Goal: Information Seeking & Learning: Find specific page/section

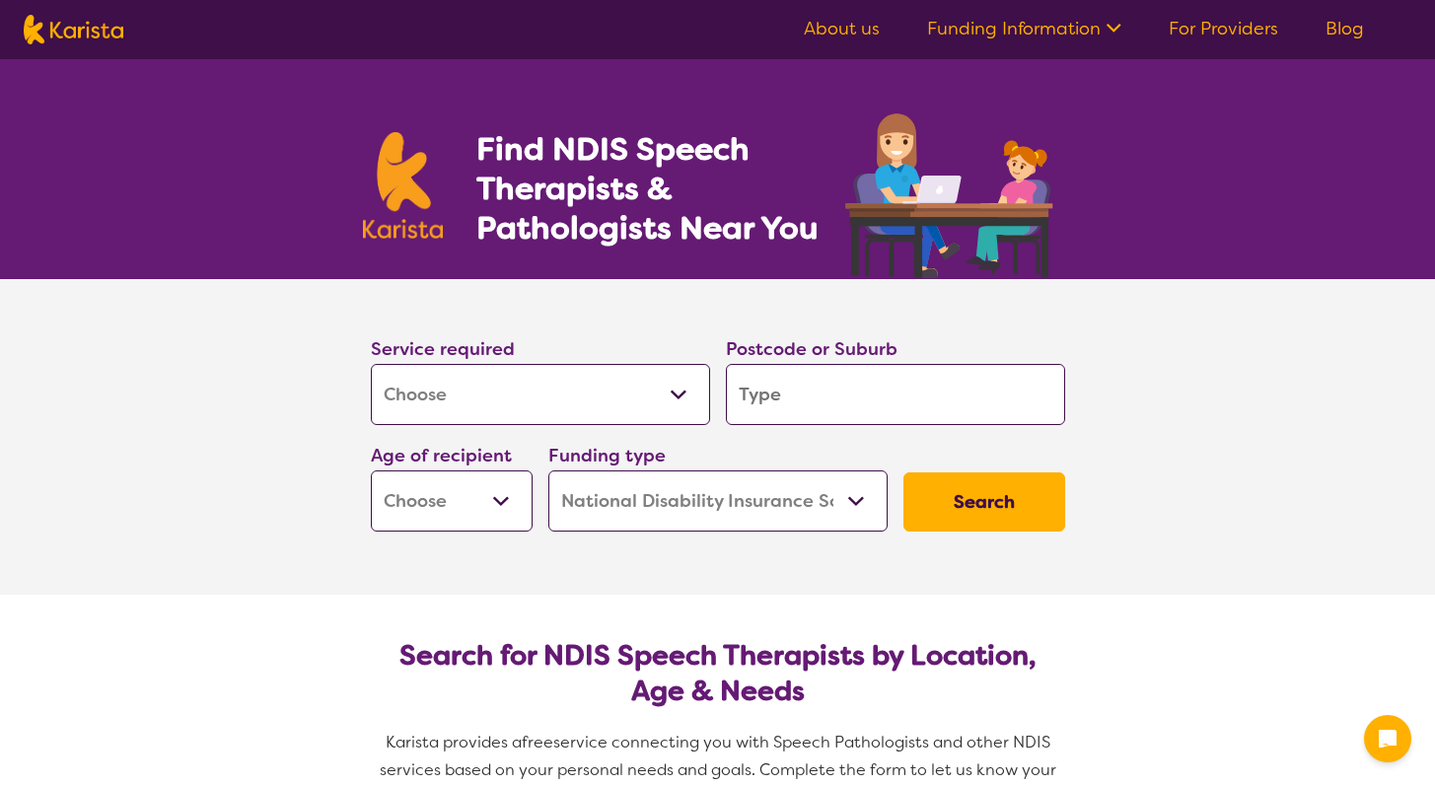
select select "[MEDICAL_DATA]"
select select "NDIS"
select select "[MEDICAL_DATA]"
select select "NDIS"
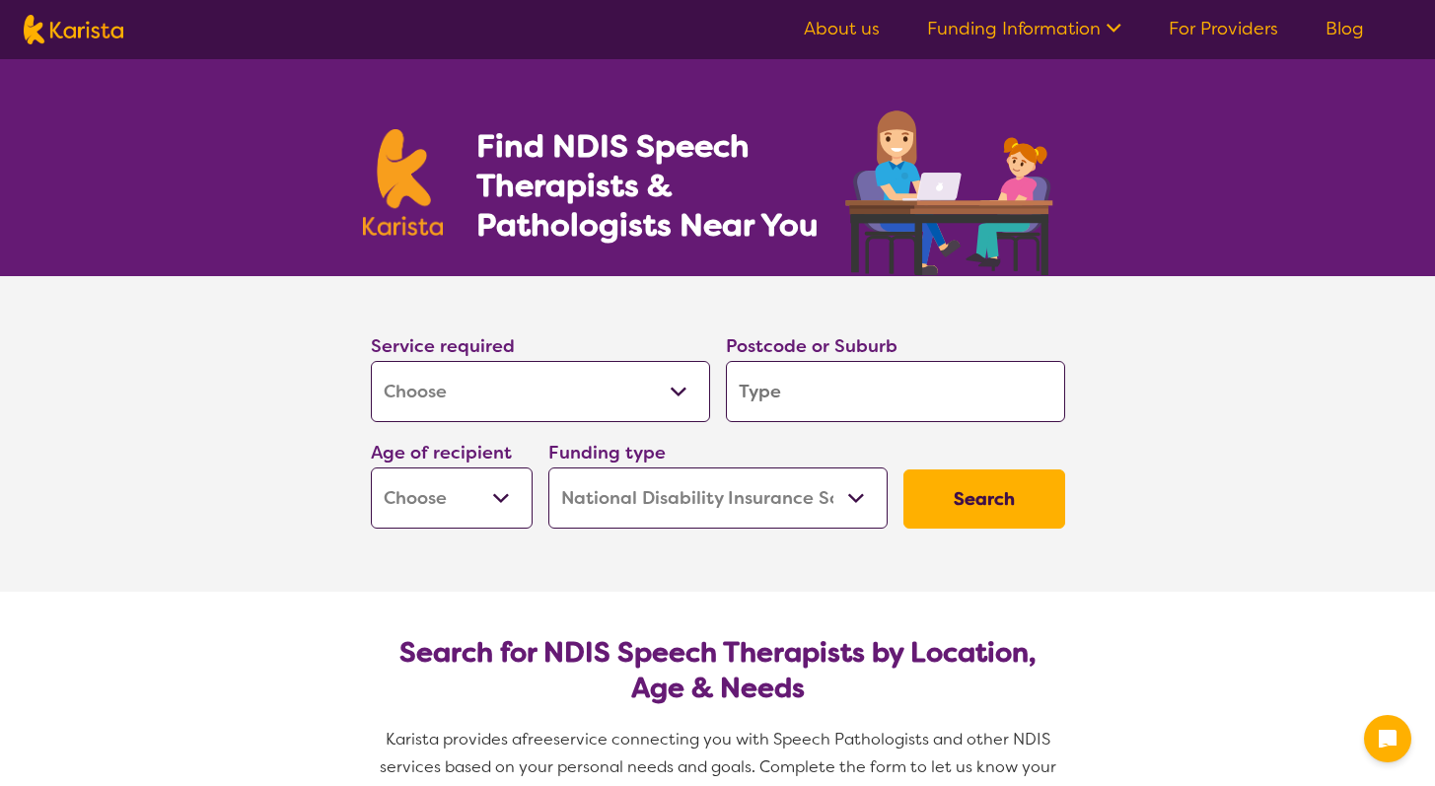
scroll to position [4, 0]
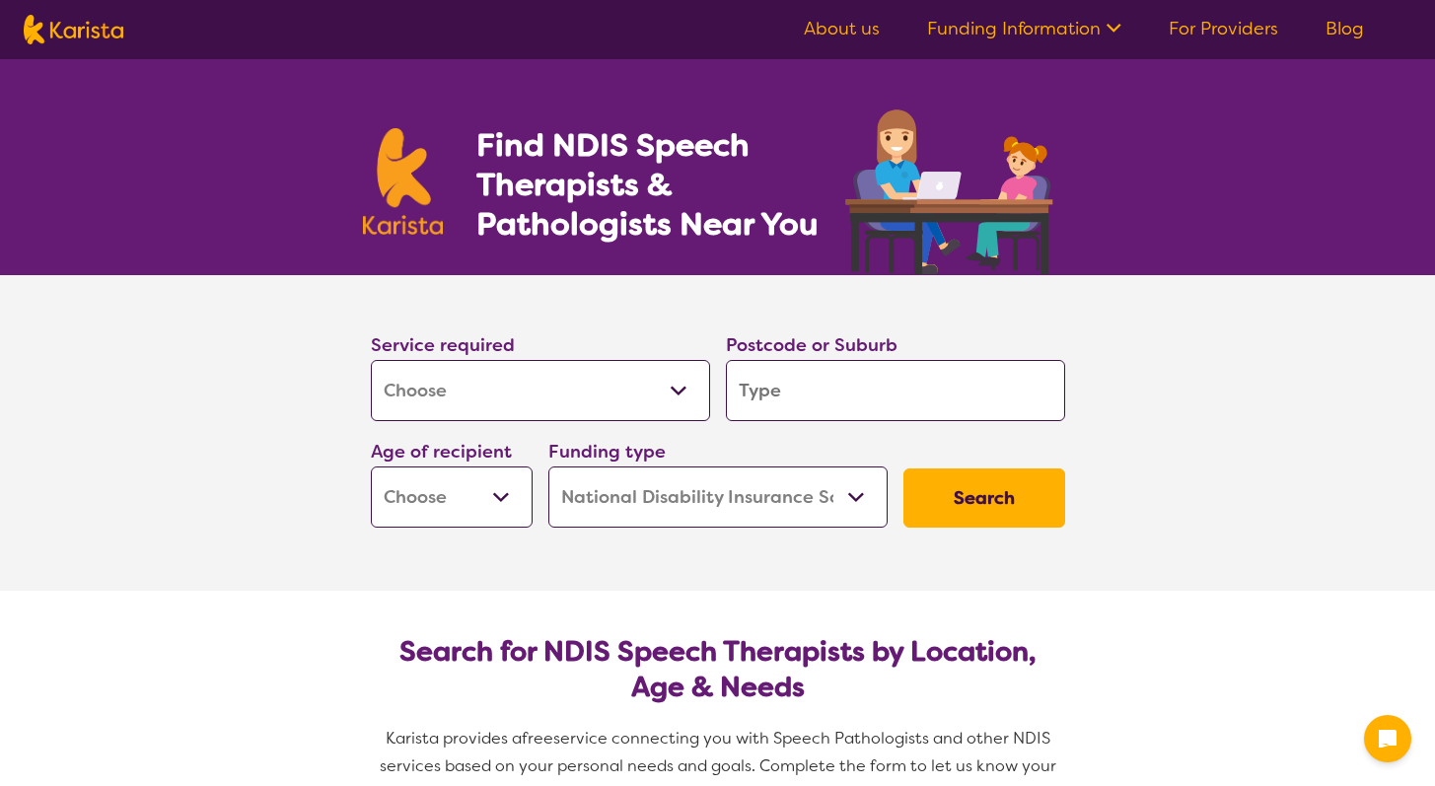
click at [904, 379] on input "search" at bounding box center [895, 390] width 339 height 61
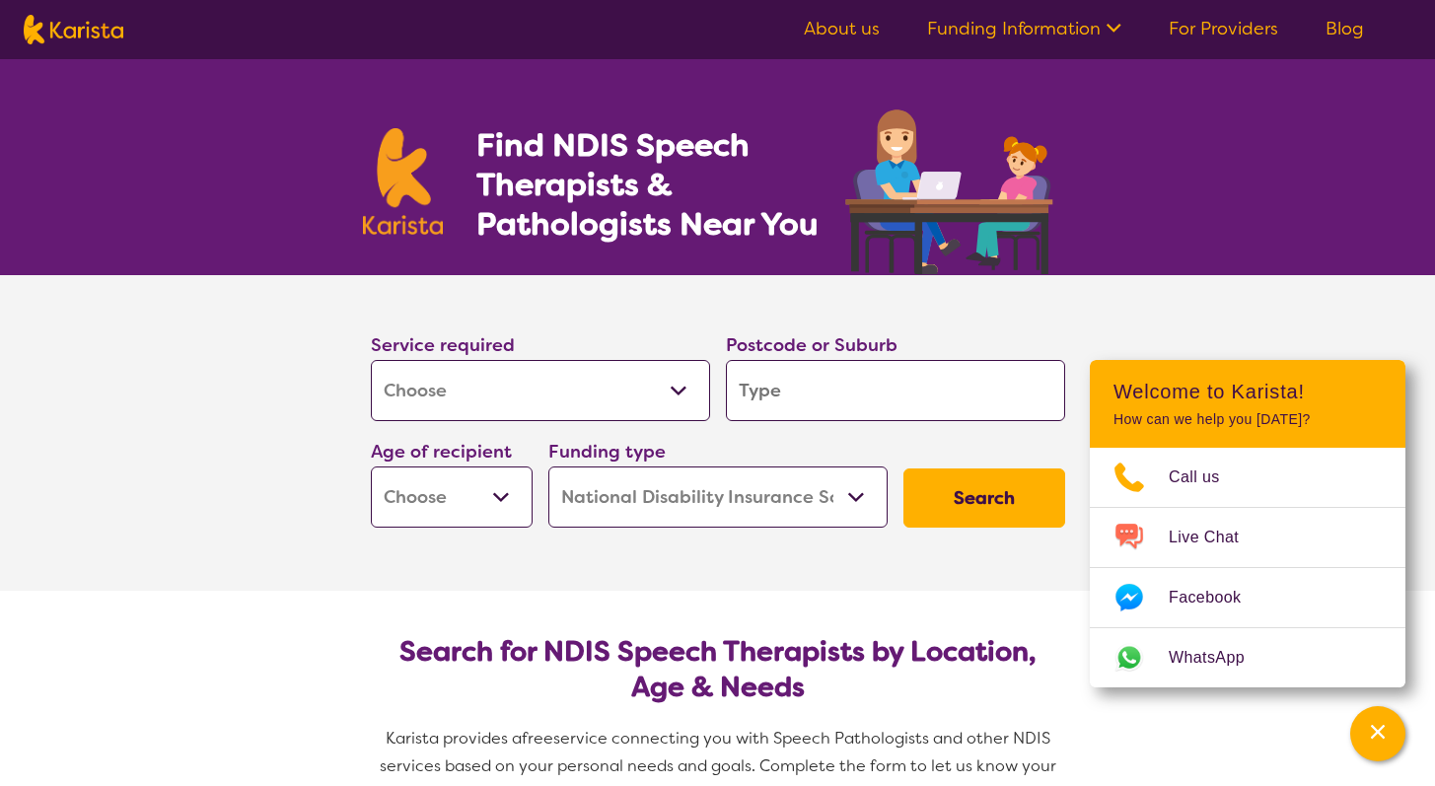
type input "3"
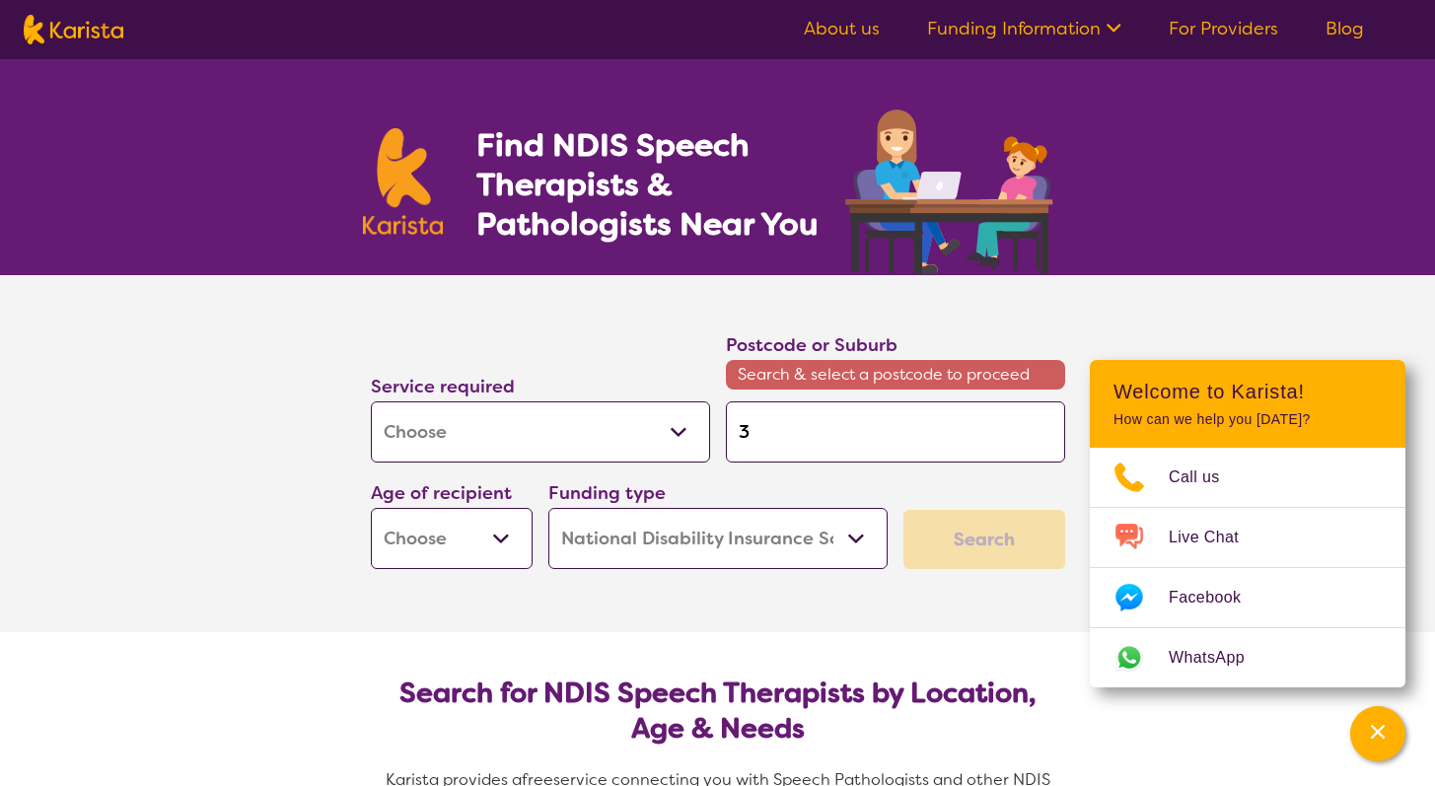
type input "39"
type input "397"
type input "3978"
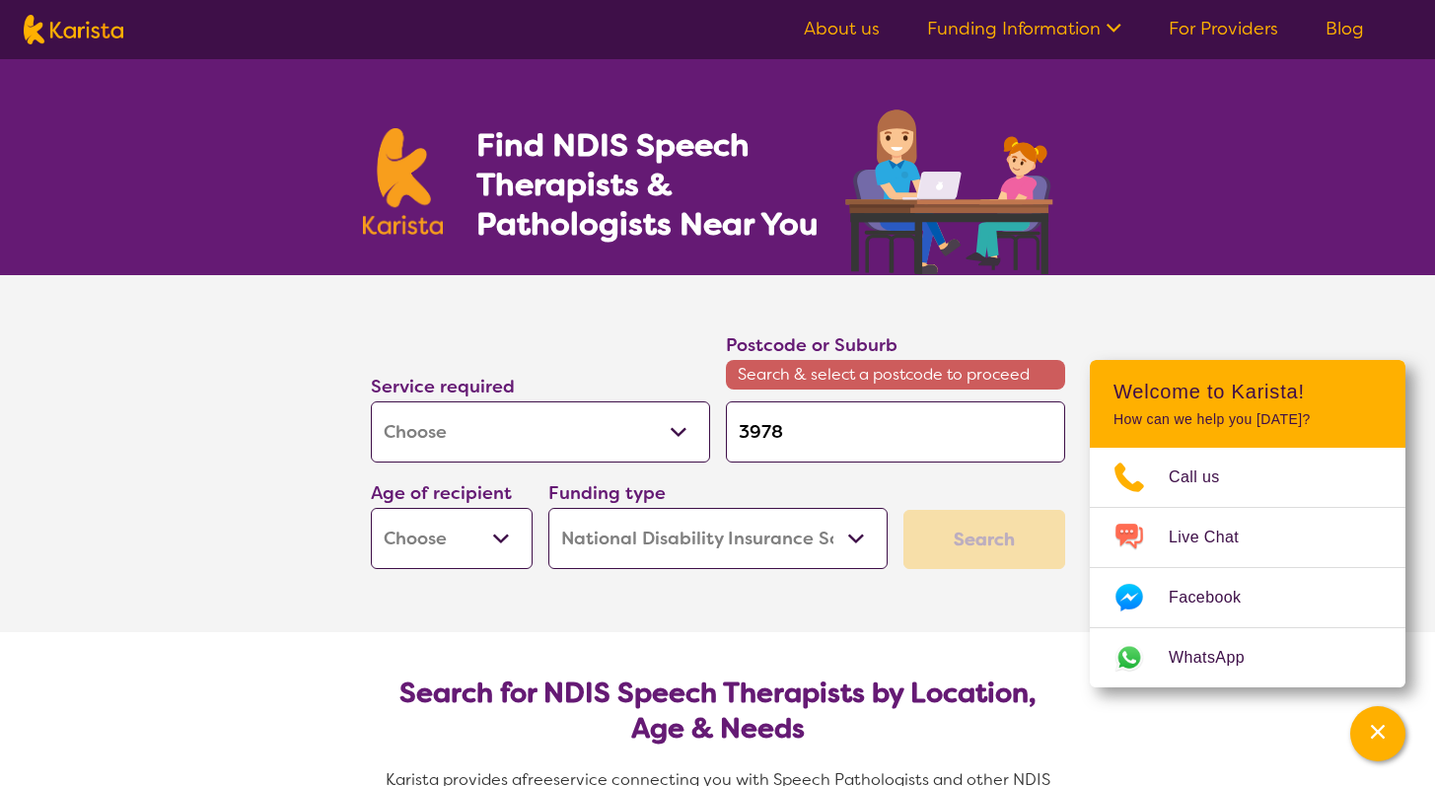
type input "3978"
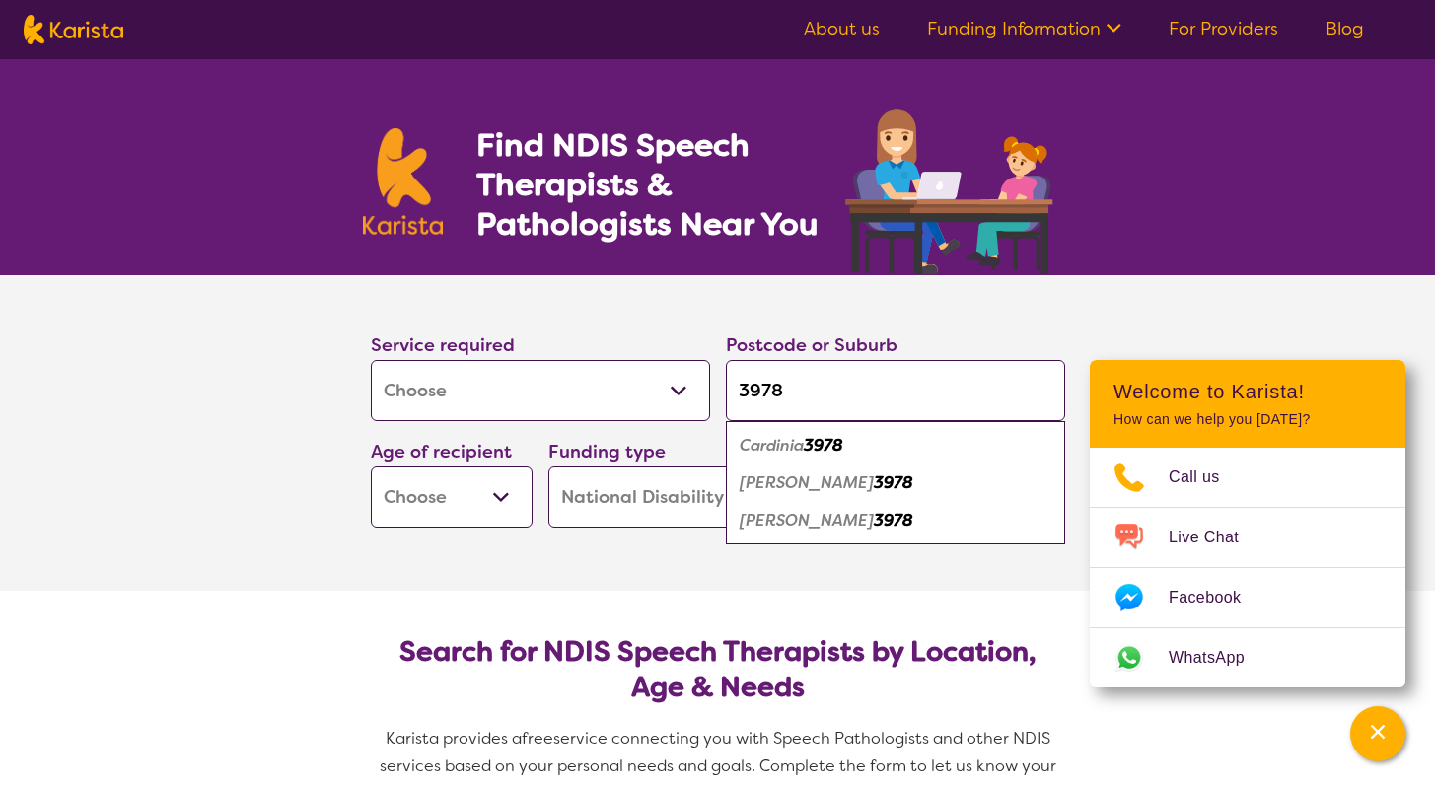
type input "3978"
click at [433, 495] on select "Early Childhood - 0 to 9 Child - 10 to 11 Adolescent - 12 to 17 Adult - 18 to 6…" at bounding box center [452, 497] width 162 height 61
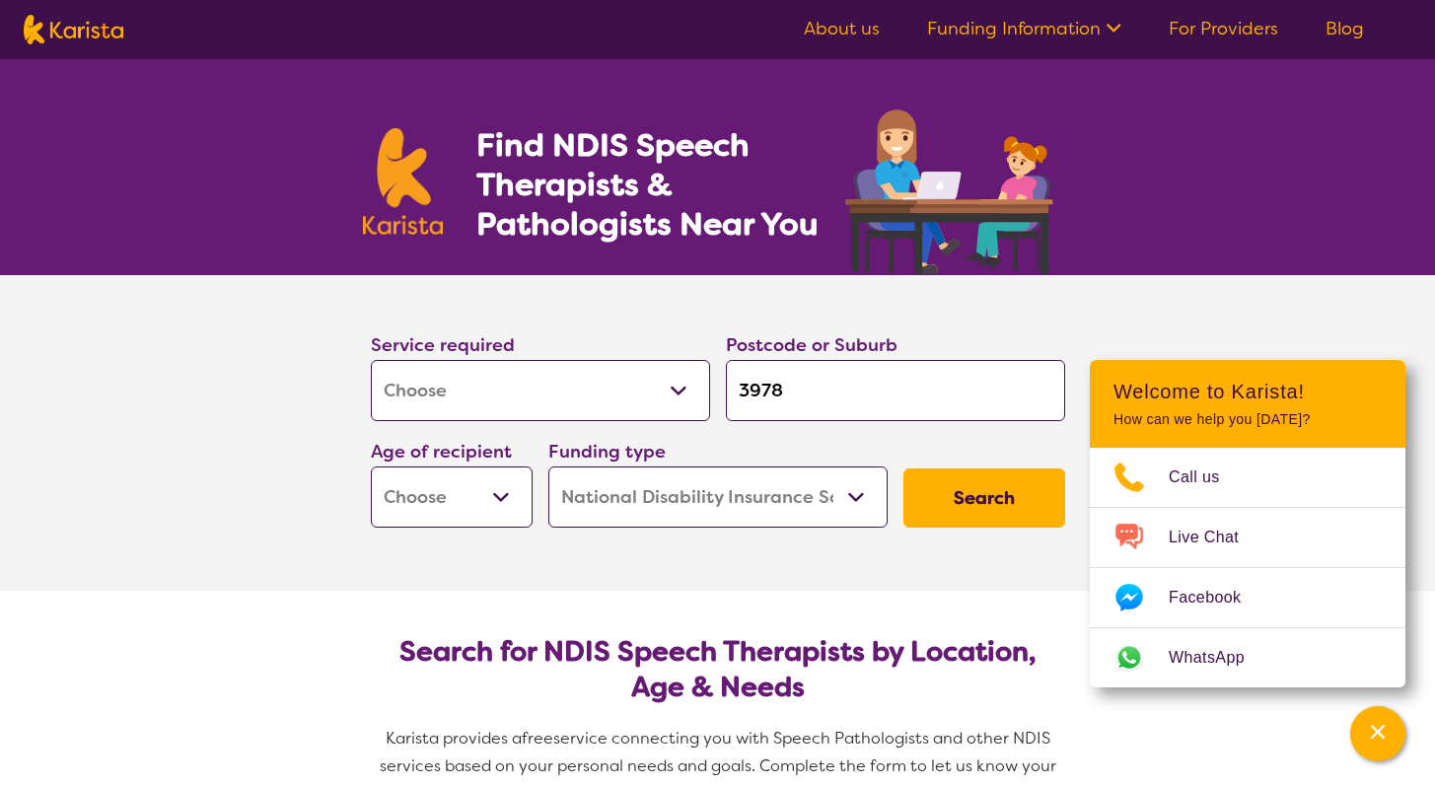
select select "EC"
click at [680, 500] on select "Home Care Package (HCP) National Disability Insurance Scheme (NDIS) I don't know" at bounding box center [718, 497] width 339 height 61
click at [1007, 489] on button "Search" at bounding box center [985, 498] width 162 height 59
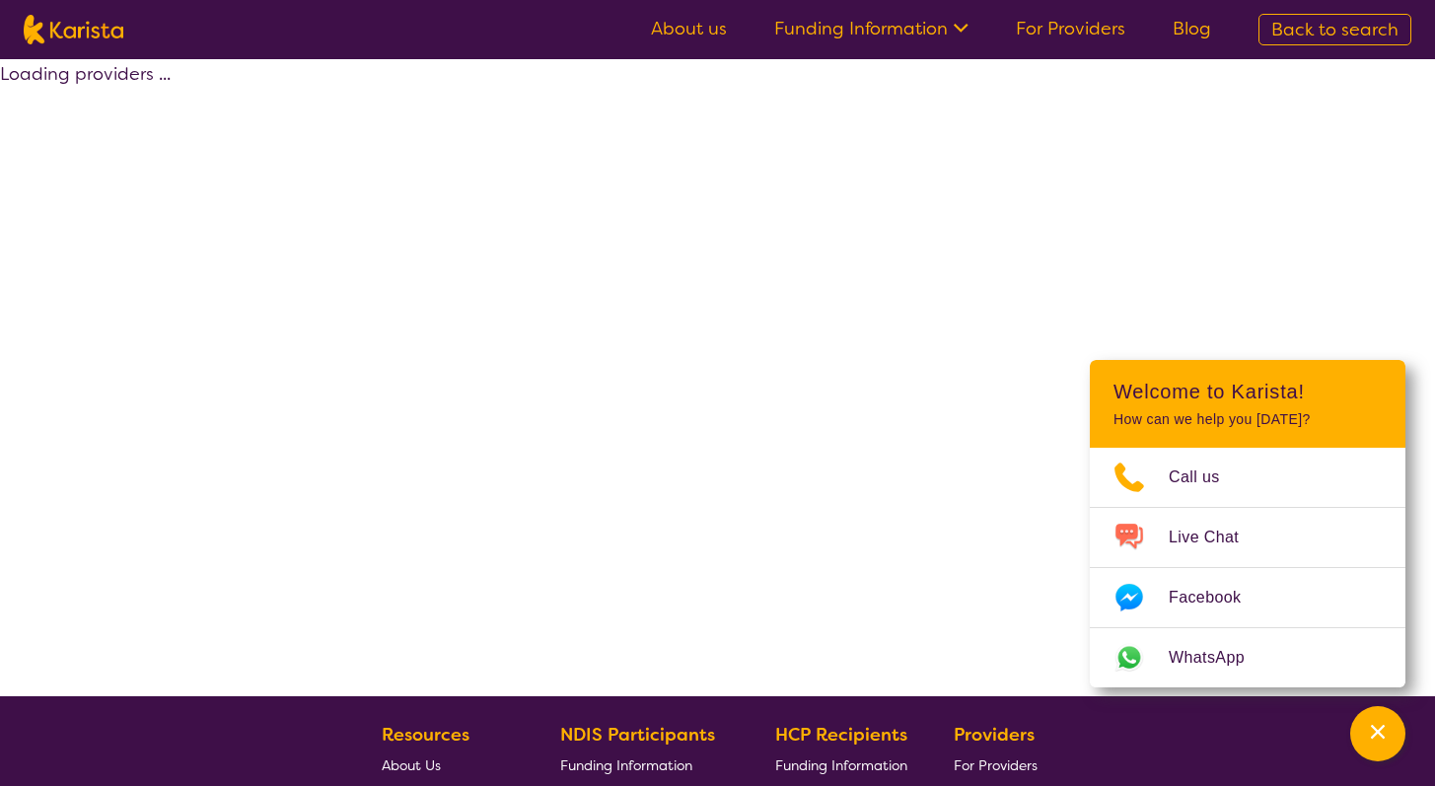
select select "by_score"
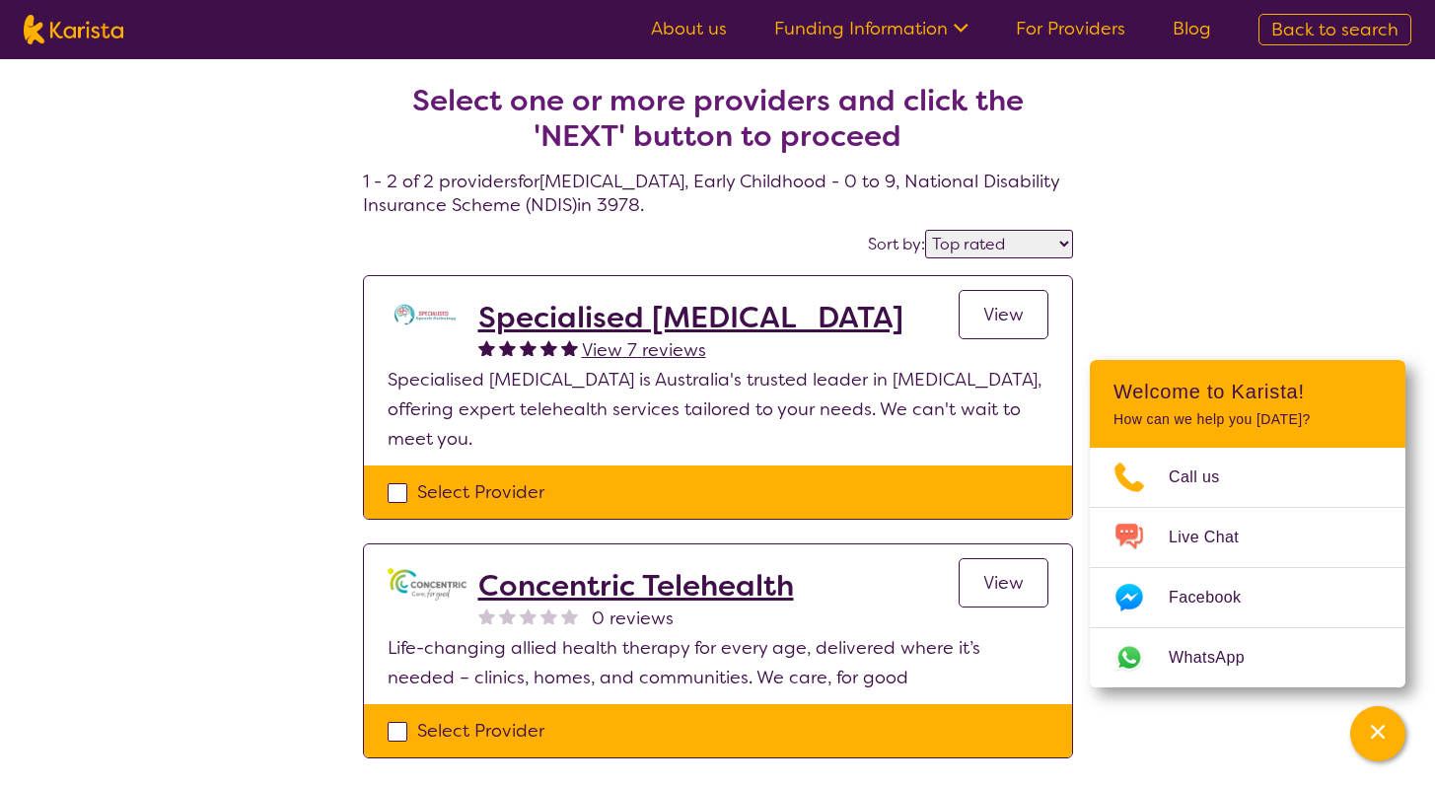
scroll to position [4, 0]
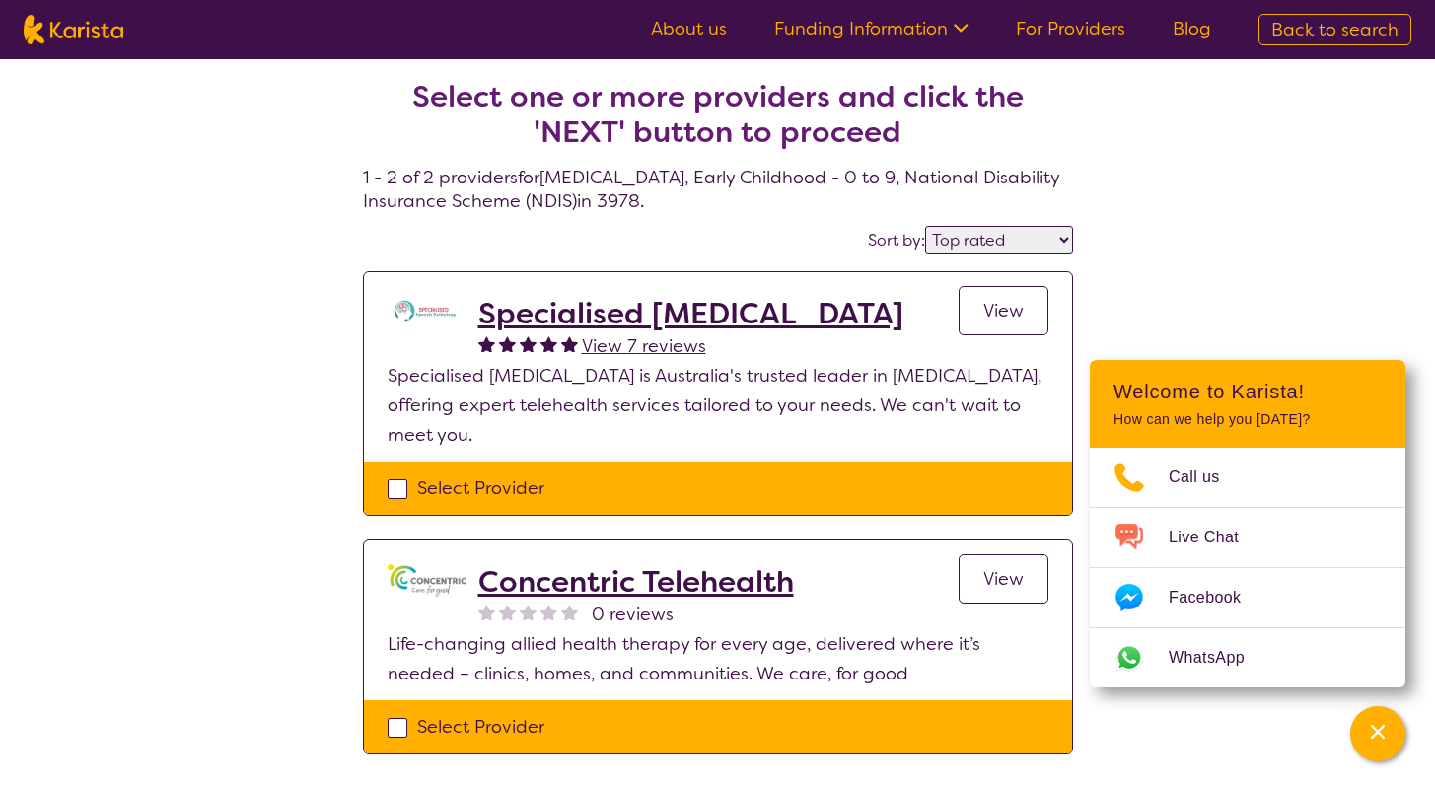
select select "[MEDICAL_DATA]"
select select "EC"
select select "NDIS"
select select "[MEDICAL_DATA]"
select select "EC"
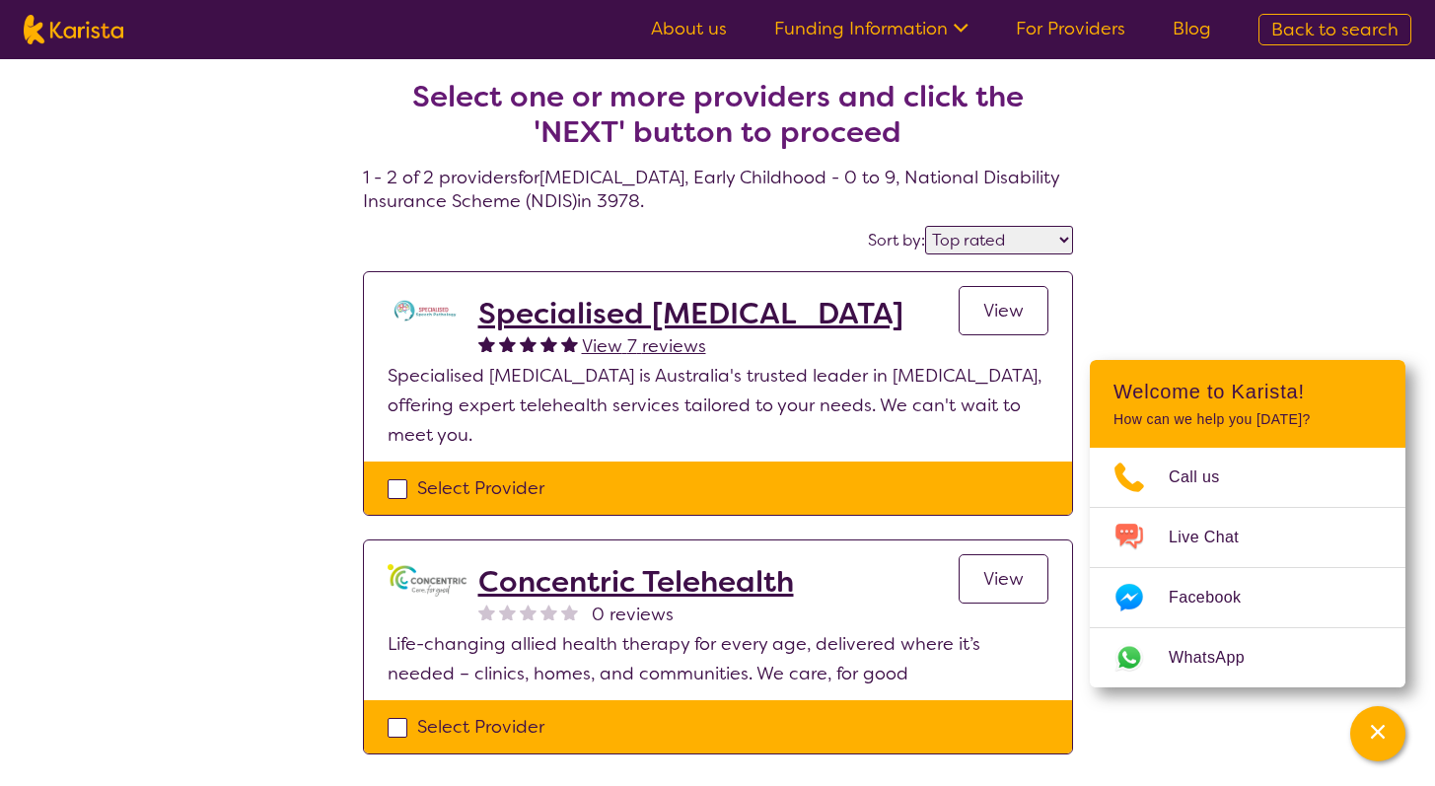
select select "NDIS"
